Goal: Task Accomplishment & Management: Use online tool/utility

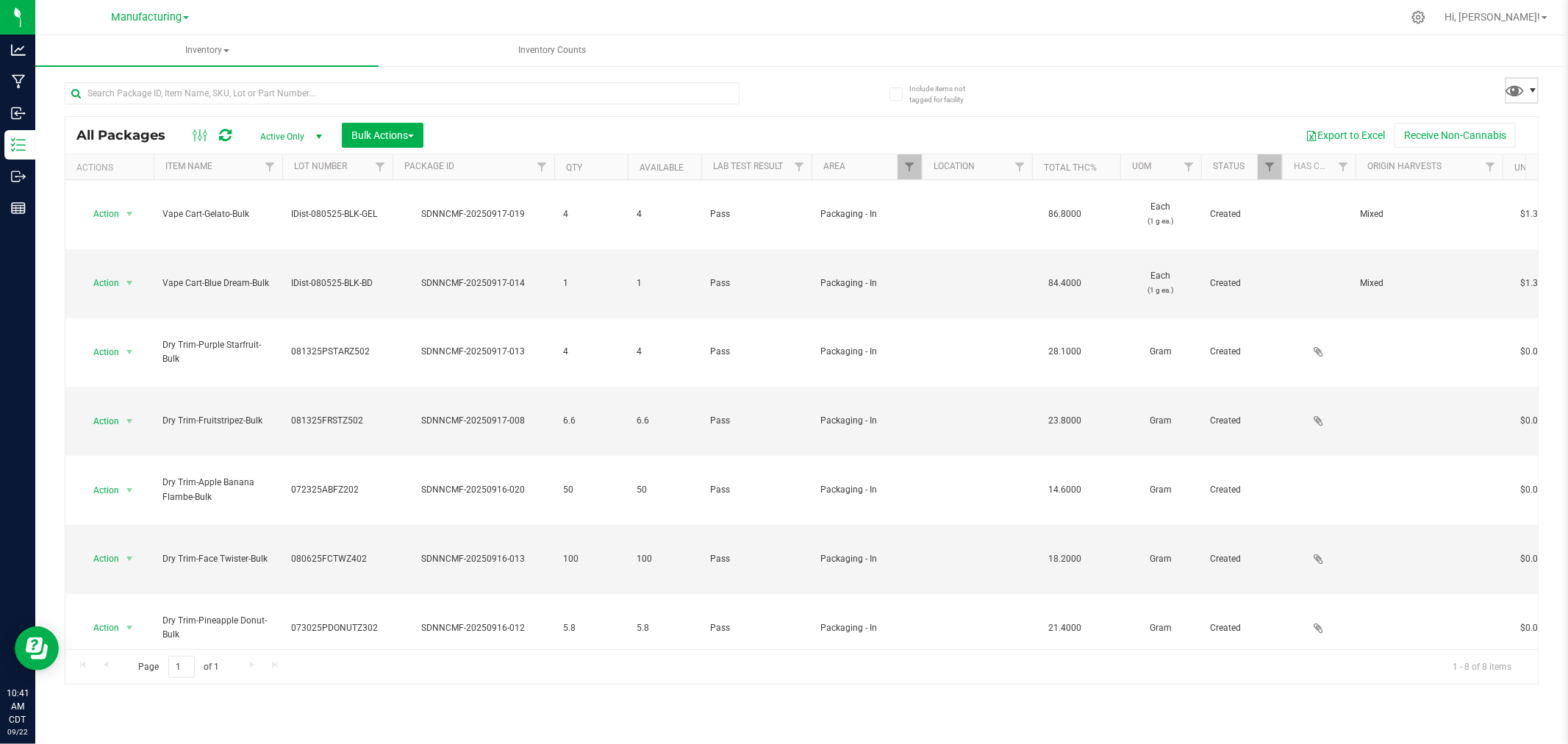
drag, startPoint x: 1529, startPoint y: 76, endPoint x: 1527, endPoint y: 84, distance: 8.2
click at [1529, 83] on span at bounding box center [1522, 90] width 33 height 26
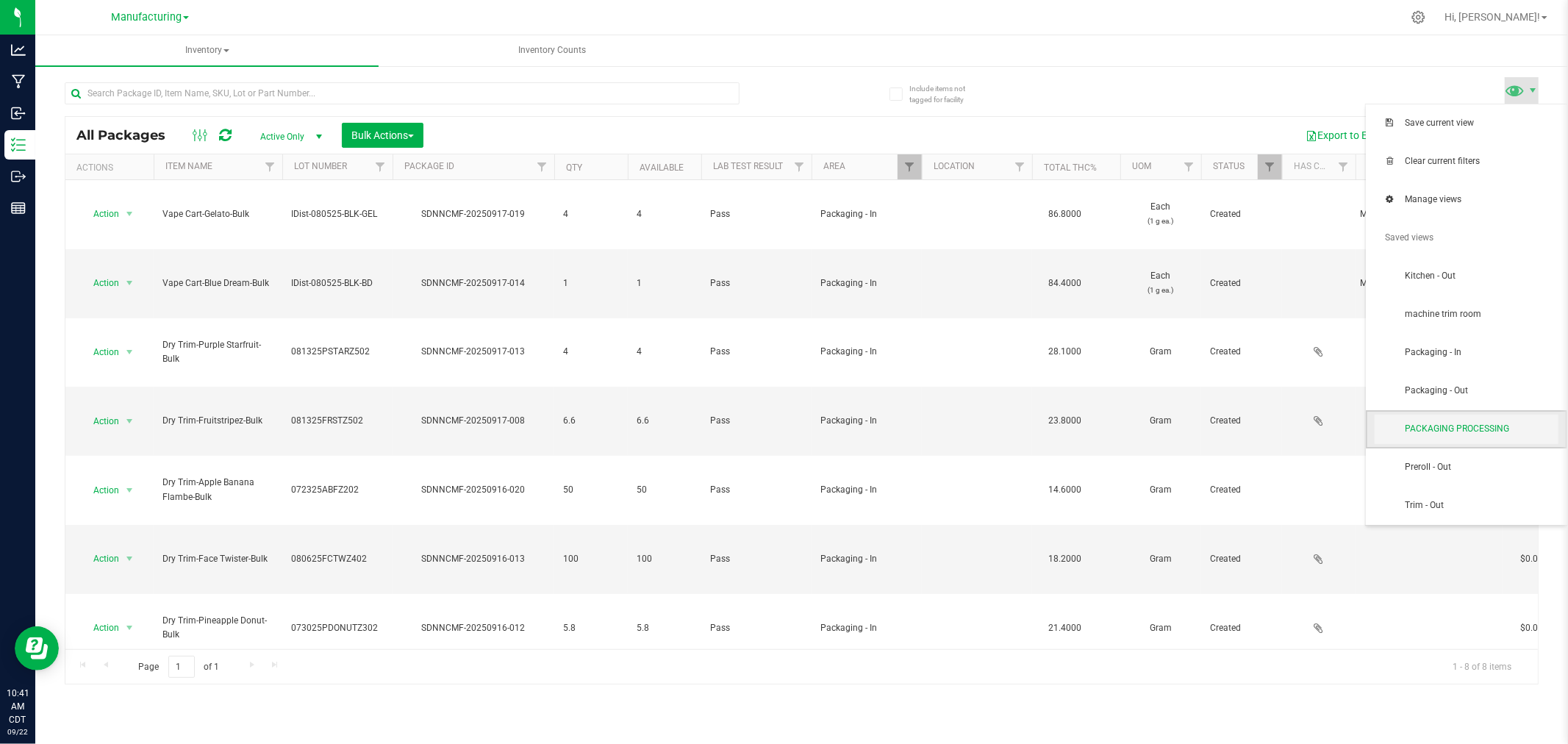
click at [1501, 442] on span "PACKAGING PROCESSING" at bounding box center [1466, 429] width 184 height 29
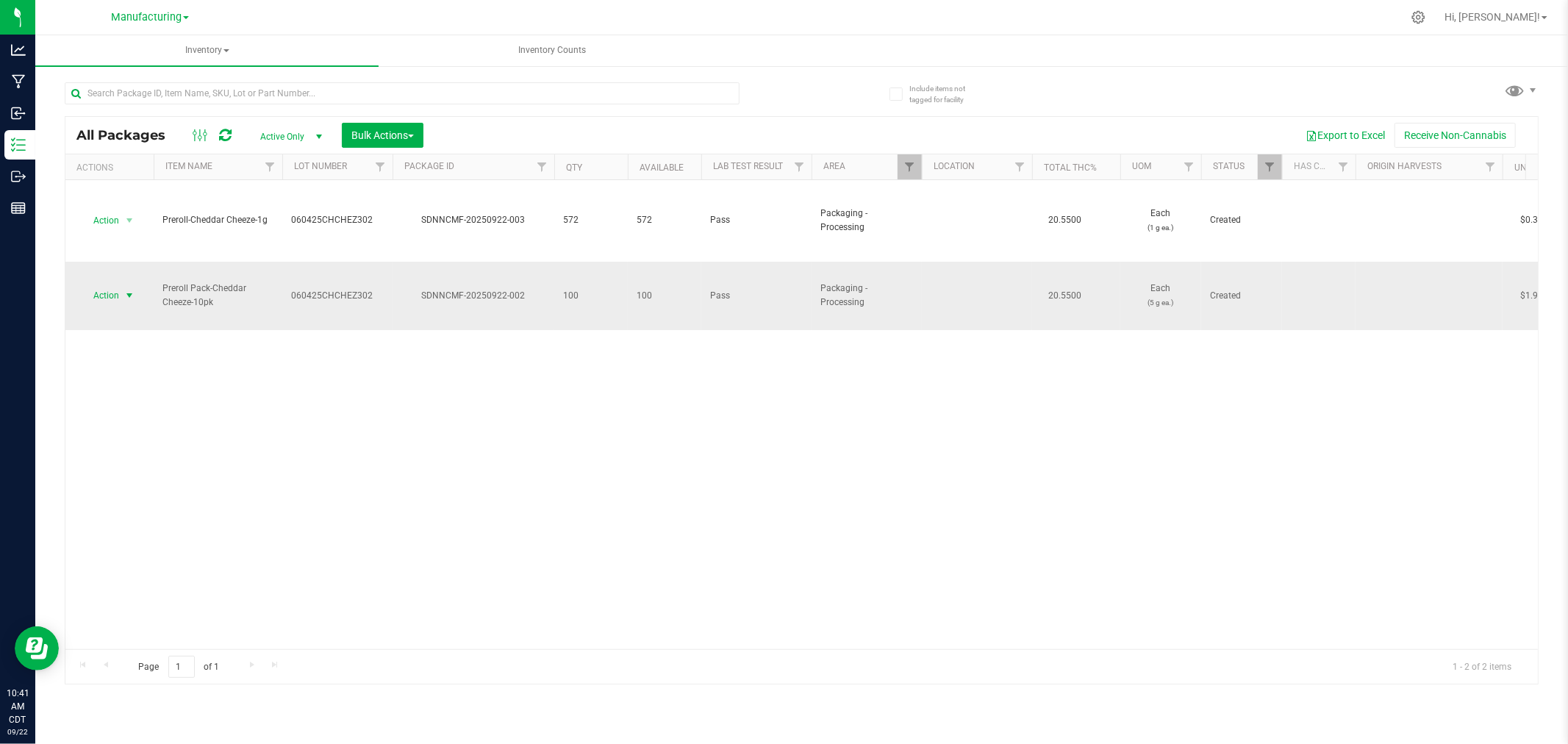
click at [104, 285] on span "Action" at bounding box center [100, 296] width 40 height 21
click at [142, 394] on li "Locate package" at bounding box center [127, 394] width 92 height 22
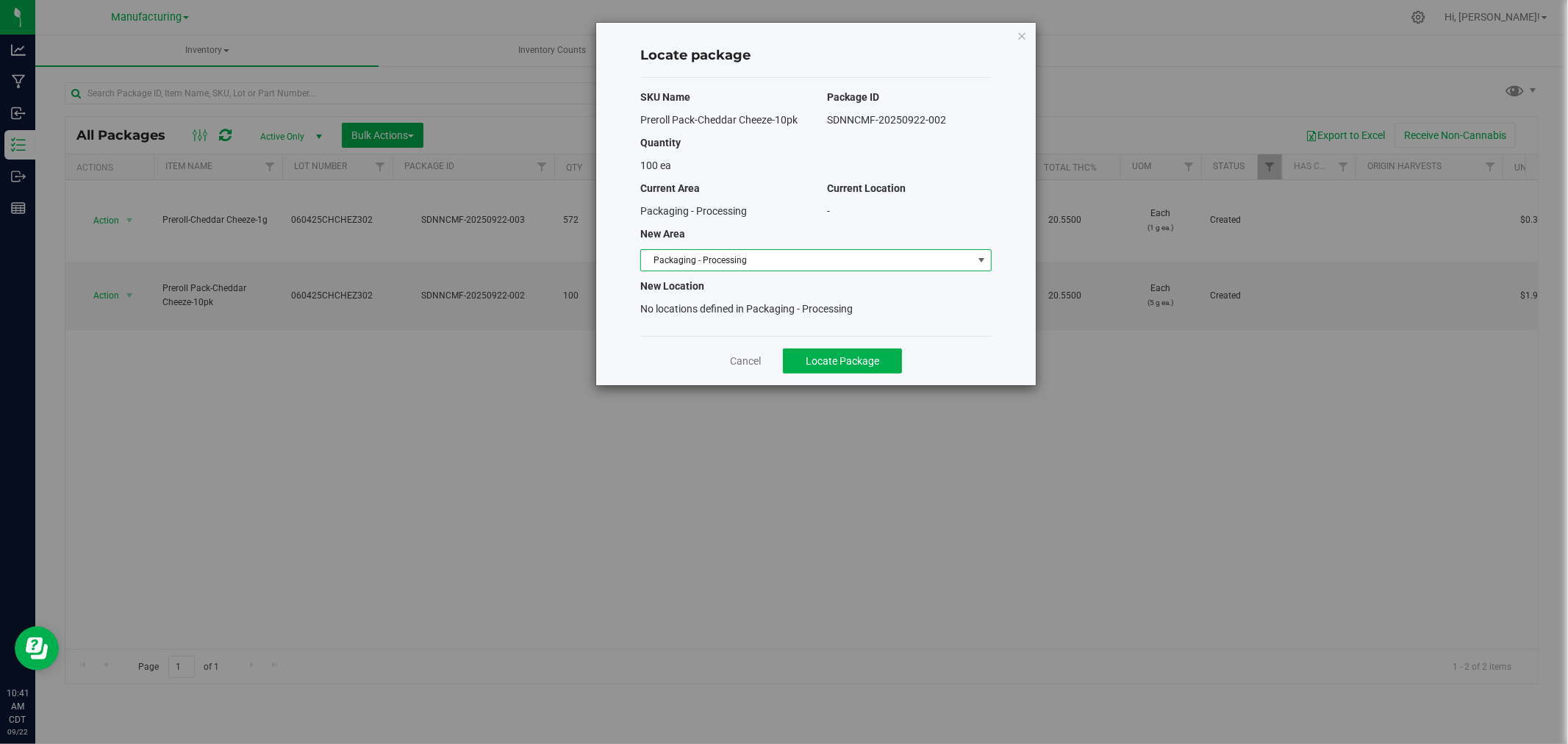
click at [711, 251] on span "Packaging - Processing" at bounding box center [807, 260] width 331 height 21
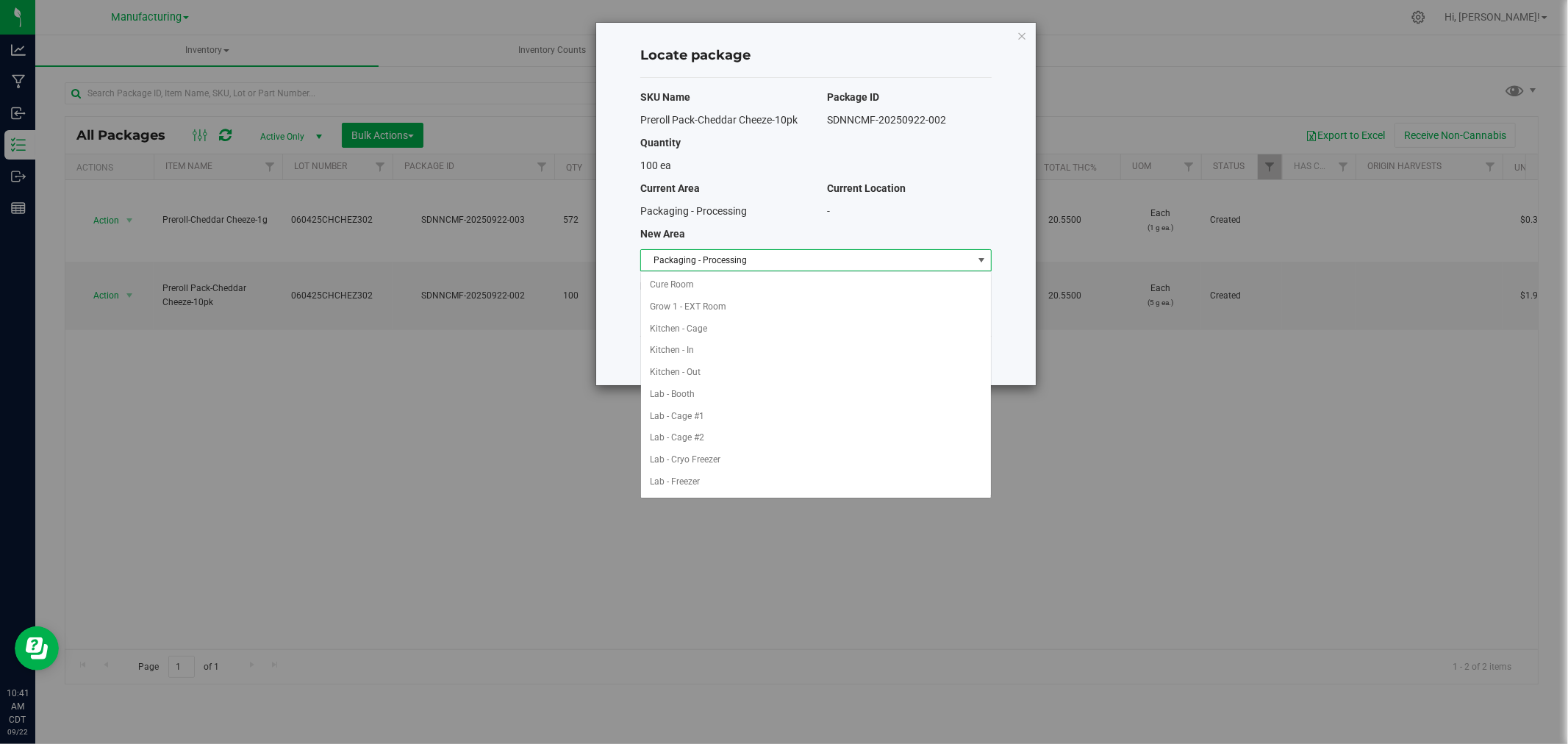
scroll to position [241, 0]
click at [755, 456] on li "Packaging - Out" at bounding box center [816, 460] width 350 height 22
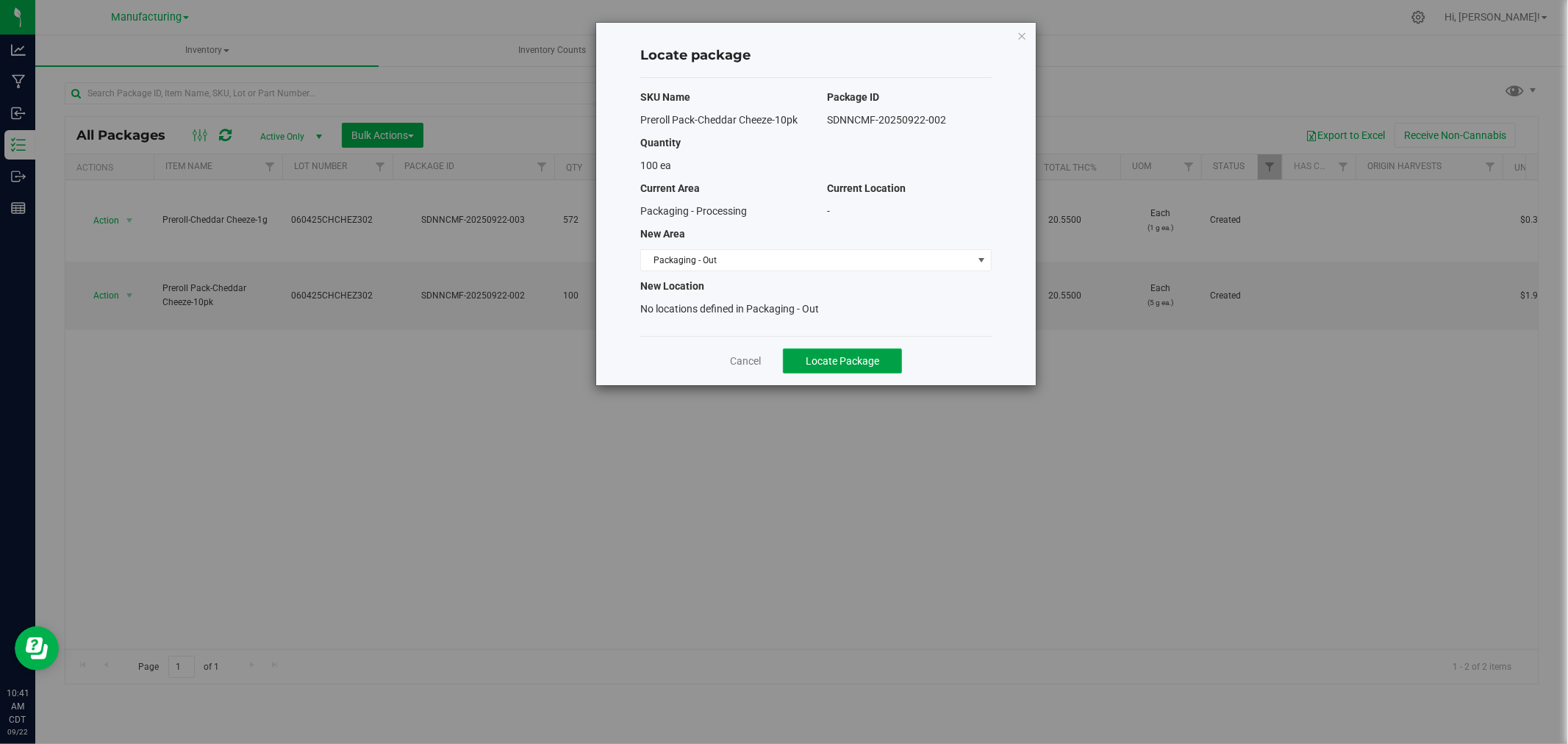
click at [829, 362] on span "Locate Package" at bounding box center [842, 361] width 73 height 12
